Goal: Information Seeking & Learning: Learn about a topic

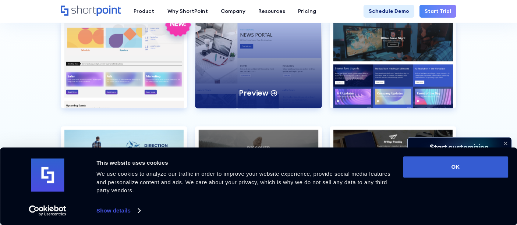
scroll to position [1595, 0]
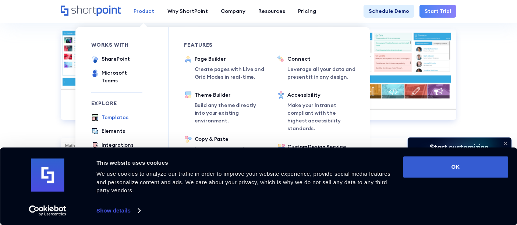
scroll to position [3353, 0]
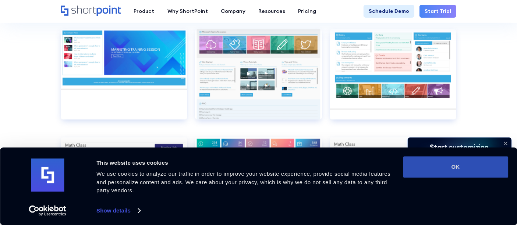
click at [477, 171] on button "OK" at bounding box center [455, 166] width 105 height 21
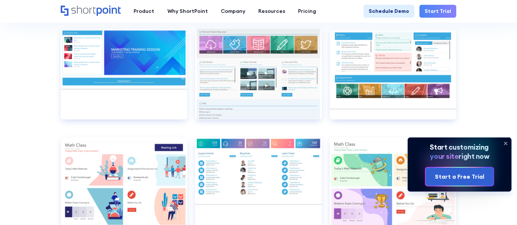
scroll to position [0, 0]
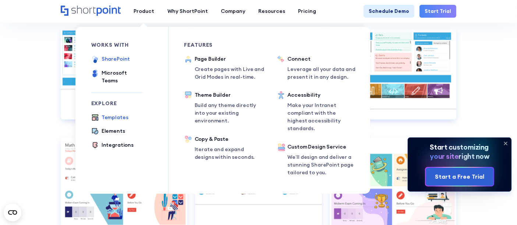
click at [110, 58] on div "SharePoint" at bounding box center [116, 59] width 29 height 8
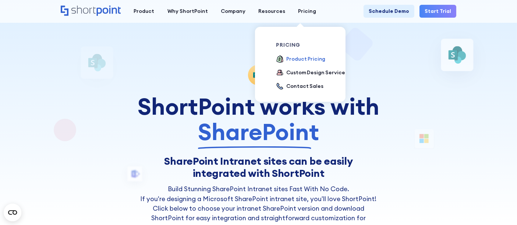
click at [300, 62] on div "Product Pricing" at bounding box center [305, 59] width 39 height 8
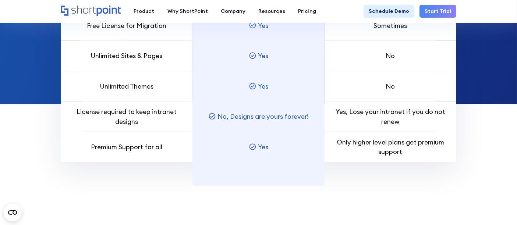
scroll to position [613, 0]
